Goal: Go to known website: Access a specific website the user already knows

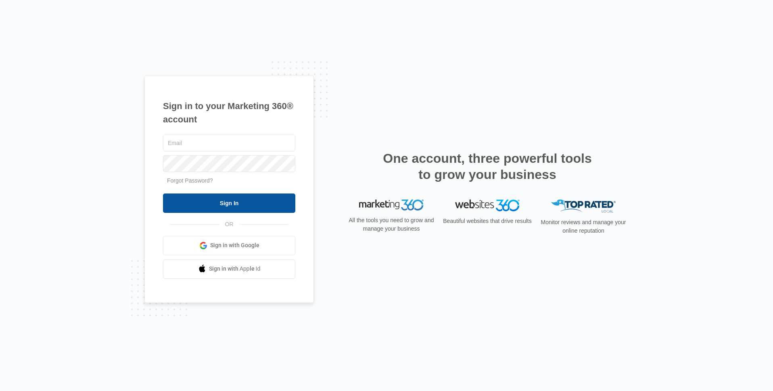
type input "[PERSON_NAME][EMAIL_ADDRESS][PERSON_NAME][DOMAIN_NAME]"
click at [272, 199] on input "Sign In" at bounding box center [229, 202] width 132 height 19
